Goal: Transaction & Acquisition: Purchase product/service

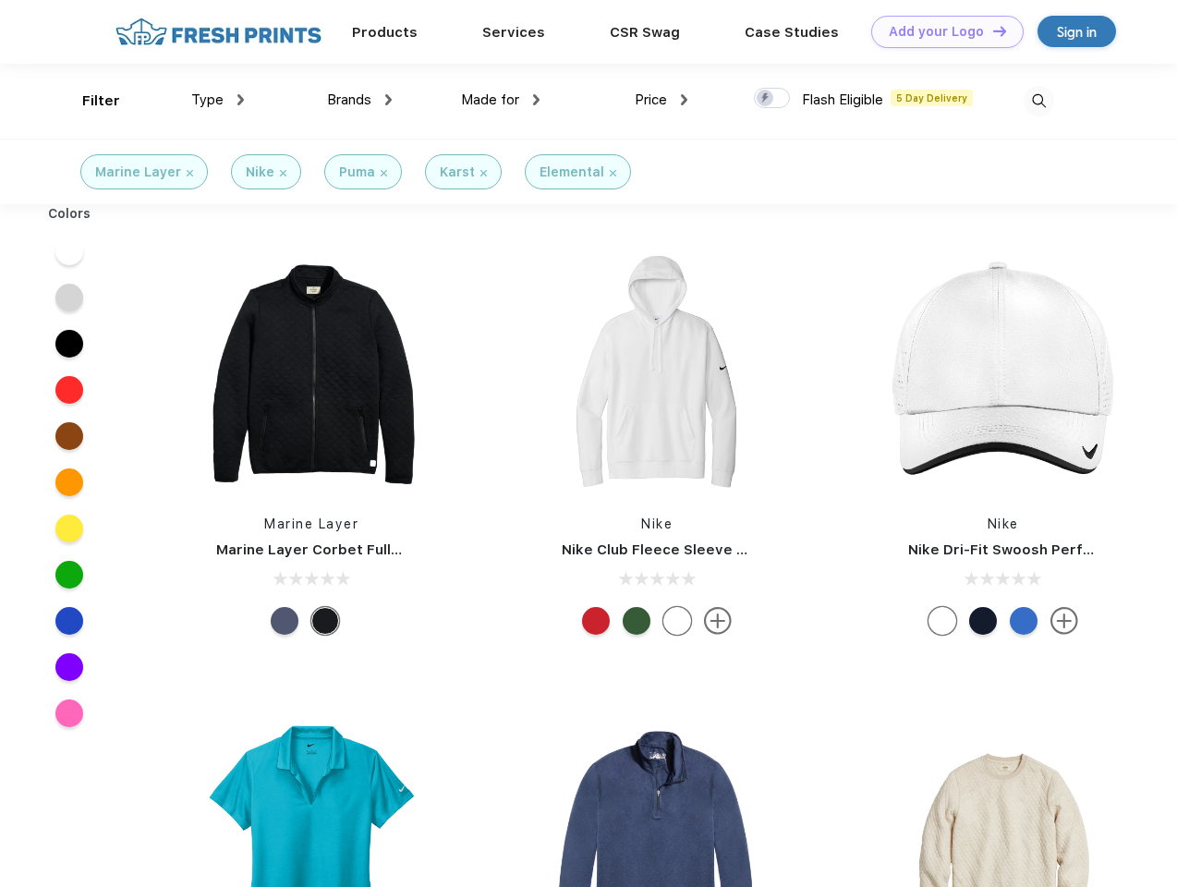
click at [941, 31] on link "Add your Logo Design Tool" at bounding box center [947, 32] width 152 height 32
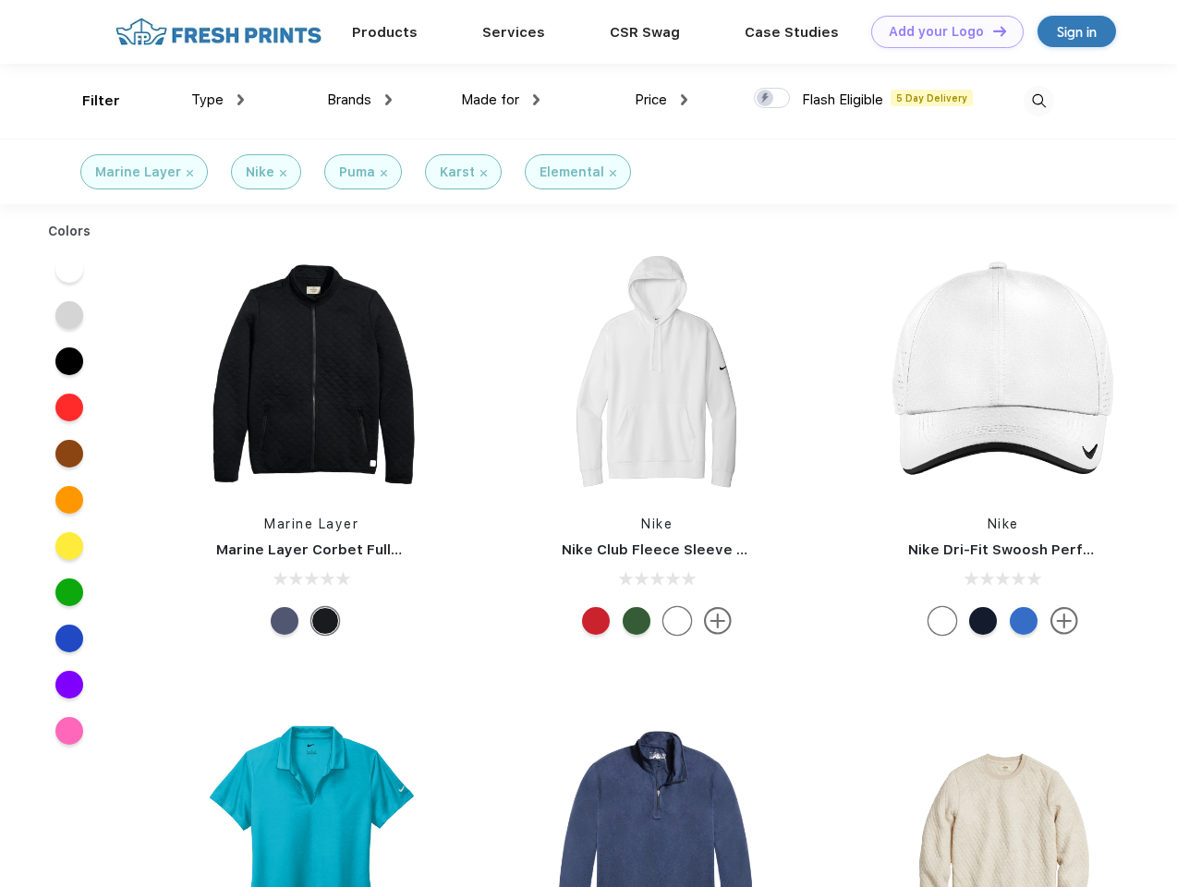
click at [0, 0] on div "Design Tool" at bounding box center [0, 0] width 0 height 0
click at [992, 30] on link "Add your Logo Design Tool" at bounding box center [947, 32] width 152 height 32
click at [89, 101] on div "Filter" at bounding box center [101, 101] width 38 height 21
click at [218, 100] on span "Type" at bounding box center [207, 99] width 32 height 17
click at [359, 100] on span "Brands" at bounding box center [349, 99] width 44 height 17
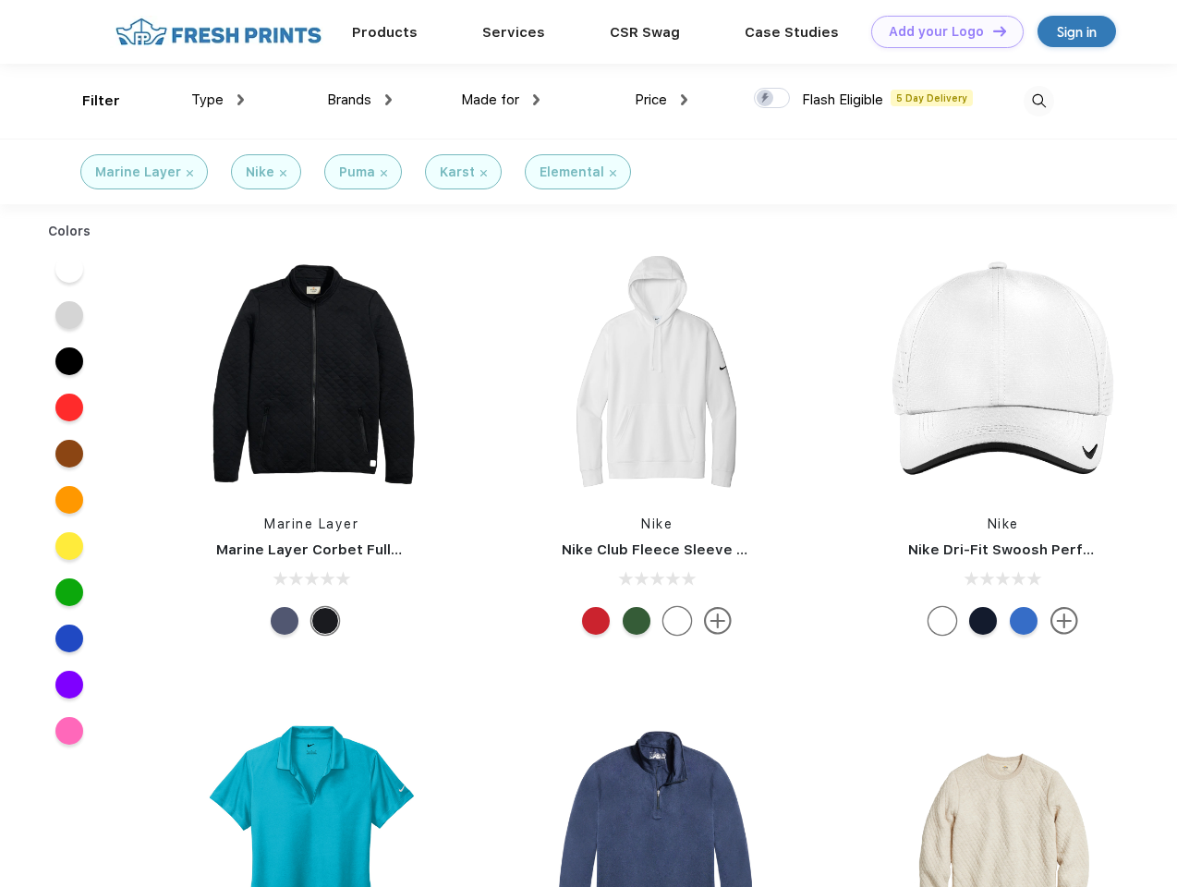
click at [501, 100] on span "Made for" at bounding box center [490, 99] width 58 height 17
click at [662, 100] on span "Price" at bounding box center [651, 99] width 32 height 17
click at [773, 99] on div at bounding box center [772, 98] width 36 height 20
click at [766, 99] on input "checkbox" at bounding box center [760, 93] width 12 height 12
click at [1039, 101] on img at bounding box center [1039, 101] width 30 height 30
